Goal: Find specific page/section: Find specific page/section

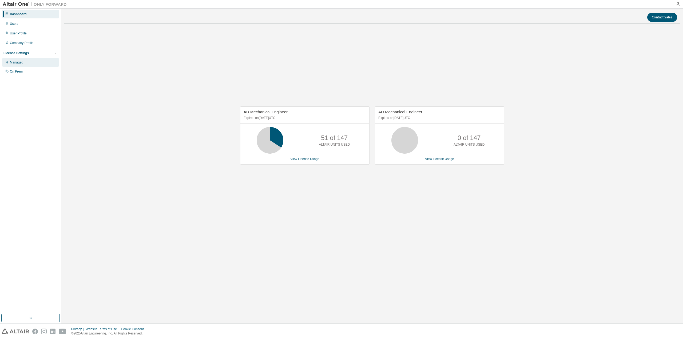
click at [20, 63] on div "Managed" at bounding box center [16, 62] width 13 height 4
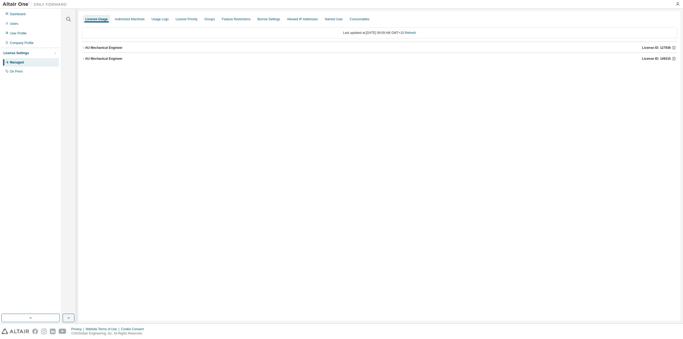
click at [85, 46] on div "AU Mechanical Engineer" at bounding box center [103, 48] width 37 height 4
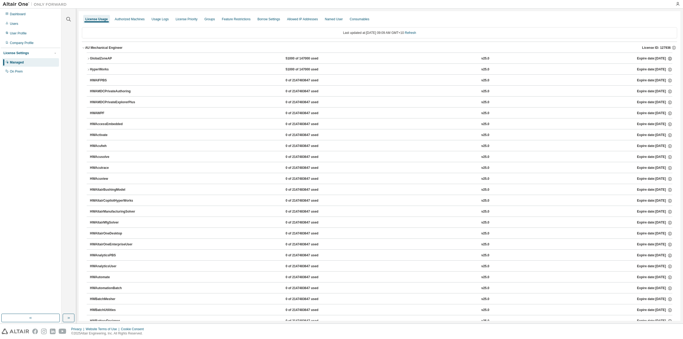
click at [669, 59] on icon "button" at bounding box center [669, 58] width 1 height 1
click at [669, 69] on icon "button" at bounding box center [669, 69] width 1 height 1
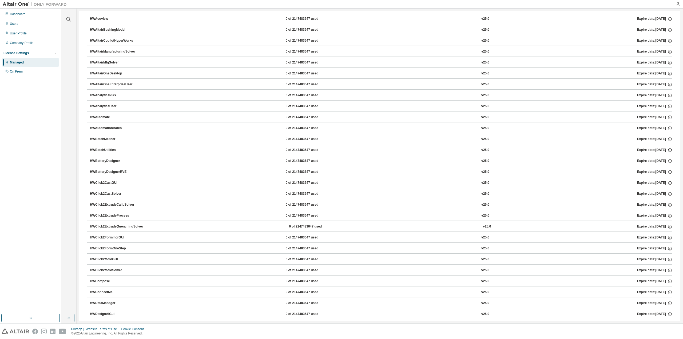
click at [668, 150] on icon "button" at bounding box center [669, 150] width 5 height 5
click at [668, 148] on icon "button" at bounding box center [669, 150] width 5 height 5
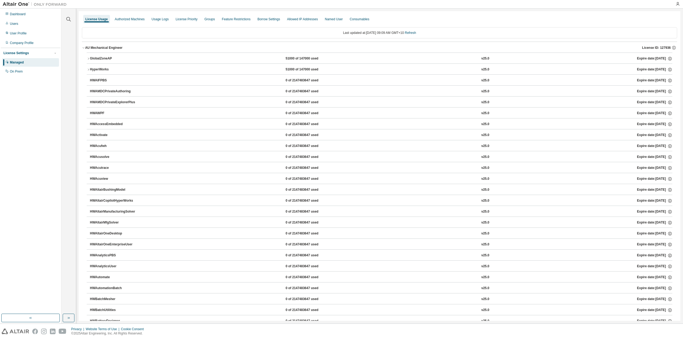
drag, startPoint x: 398, startPoint y: 99, endPoint x: 392, endPoint y: 54, distance: 46.3
click at [86, 47] on div "AU Mechanical Engineer" at bounding box center [103, 48] width 37 height 4
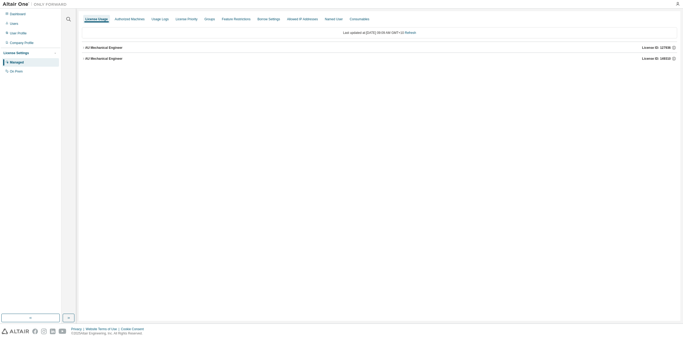
click at [98, 58] on div "AU Mechanical Engineer" at bounding box center [103, 59] width 37 height 4
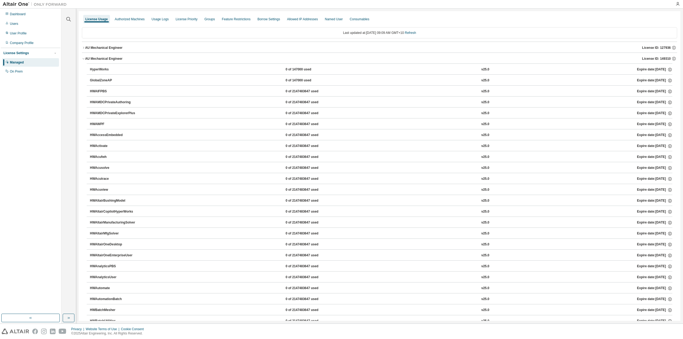
drag, startPoint x: 210, startPoint y: 137, endPoint x: 204, endPoint y: 58, distance: 79.2
